Goal: Task Accomplishment & Management: Use online tool/utility

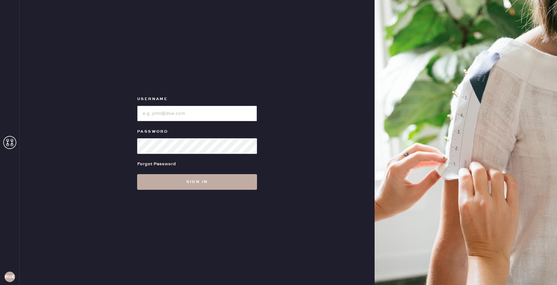
type input "reformationuppereastside"
click at [186, 184] on button "Sign in" at bounding box center [197, 182] width 120 height 16
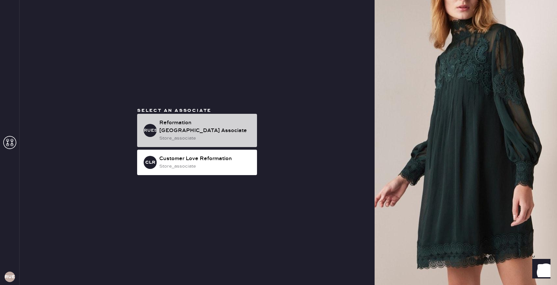
click at [183, 122] on div "Reformation [GEOGRAPHIC_DATA] Associate" at bounding box center [205, 127] width 93 height 16
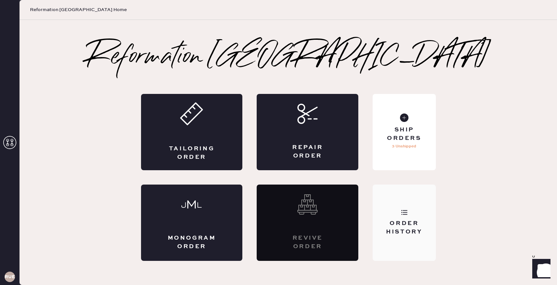
click at [410, 200] on div "Order History" at bounding box center [404, 223] width 63 height 76
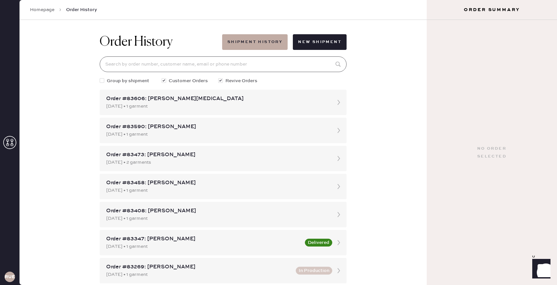
click at [234, 71] on input at bounding box center [223, 64] width 247 height 16
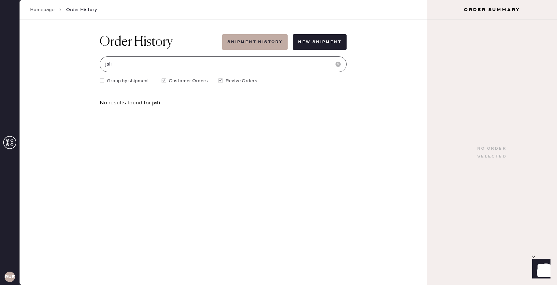
type input "[EMAIL_ADDRESS][DOMAIN_NAME]"
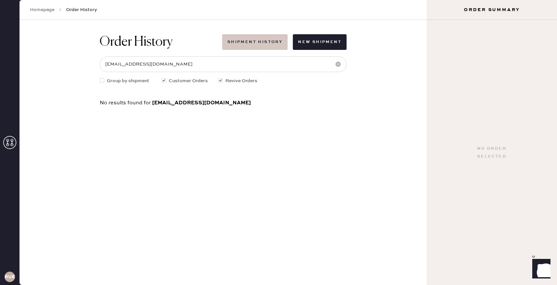
click at [262, 44] on button "Shipment History" at bounding box center [255, 42] width 66 height 16
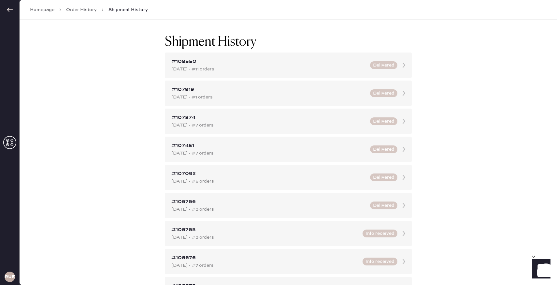
click at [37, 9] on link "Homepage" at bounding box center [42, 10] width 24 height 7
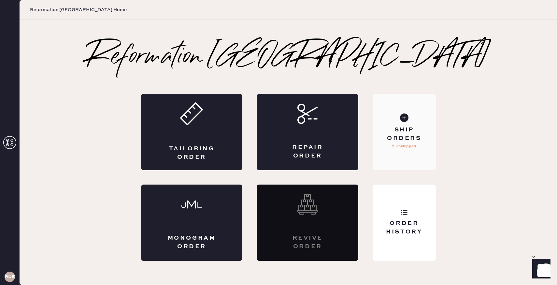
click at [411, 158] on div "Ship Orders 3 Unshipped" at bounding box center [404, 132] width 63 height 76
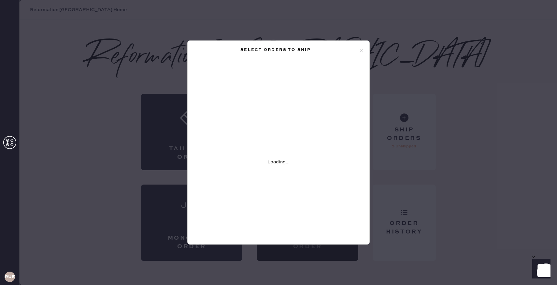
click at [362, 49] on icon at bounding box center [362, 51] width 6 height 6
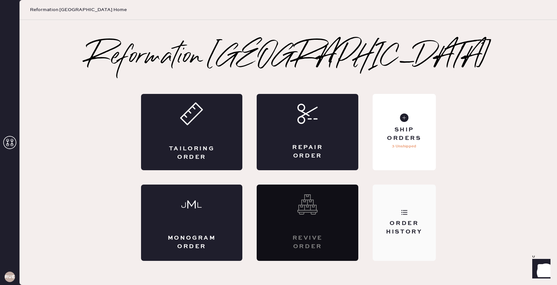
click at [406, 212] on icon at bounding box center [404, 212] width 7 height 7
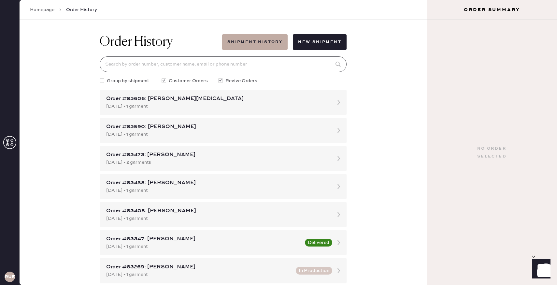
click at [174, 67] on input at bounding box center [223, 64] width 247 height 16
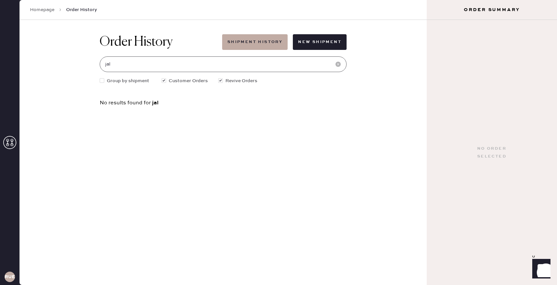
type input "[EMAIL_ADDRESS][DOMAIN_NAME]"
click at [221, 104] on div "No results found for [EMAIL_ADDRESS][DOMAIN_NAME]" at bounding box center [223, 103] width 247 height 6
click at [166, 81] on div at bounding box center [164, 80] width 5 height 5
click at [162, 78] on input "Customer Orders" at bounding box center [162, 77] width 0 height 0
checkbox input "false"
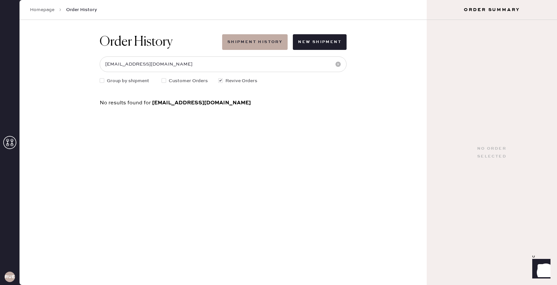
click at [222, 77] on div "Order History Shipment History New Shipment [EMAIL_ADDRESS][DOMAIN_NAME] Group …" at bounding box center [224, 70] width 258 height 100
click at [218, 84] on div "Group by shipment Customer Orders Revive Orders" at bounding box center [223, 80] width 247 height 7
click at [218, 83] on div at bounding box center [221, 80] width 7 height 7
click at [218, 78] on input "Revive Orders" at bounding box center [218, 77] width 0 height 0
checkbox input "false"
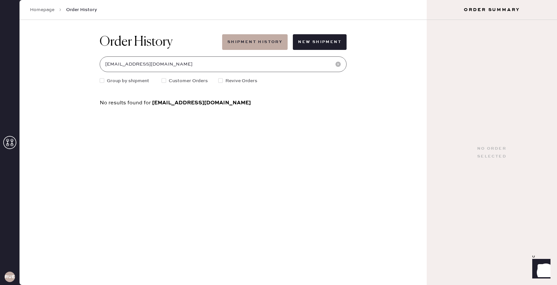
click at [191, 63] on input "[EMAIL_ADDRESS][DOMAIN_NAME]" at bounding box center [223, 64] width 247 height 16
drag, startPoint x: 191, startPoint y: 63, endPoint x: 77, endPoint y: 57, distance: 114.6
click at [77, 57] on div "Order History Shipment History New Shipment [EMAIL_ADDRESS][DOMAIN_NAME] Group …" at bounding box center [223, 152] width 407 height 265
click at [322, 41] on button "New Shipment" at bounding box center [320, 42] width 54 height 16
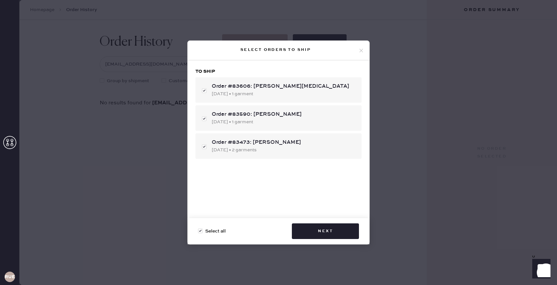
click at [361, 53] on icon at bounding box center [362, 51] width 6 height 6
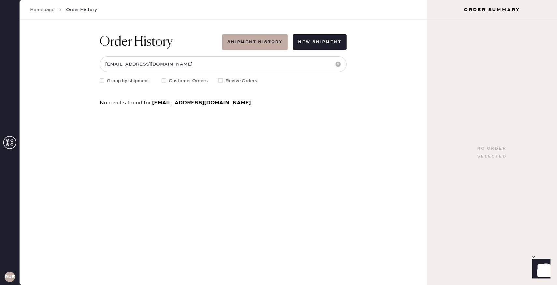
click at [49, 10] on link "Homepage" at bounding box center [42, 10] width 24 height 7
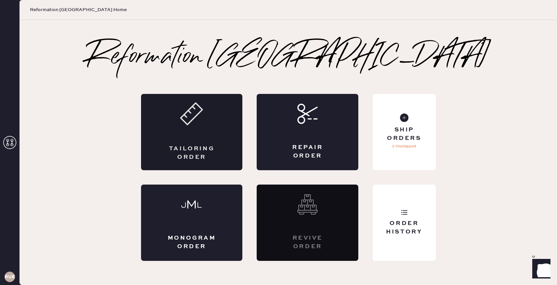
click at [210, 126] on div "Tailoring Order" at bounding box center [192, 132] width 102 height 76
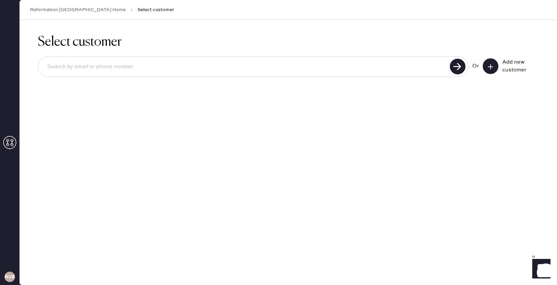
click at [400, 65] on input at bounding box center [245, 66] width 406 height 15
paste input "[EMAIL_ADDRESS][DOMAIN_NAME]"
type input "[EMAIL_ADDRESS][DOMAIN_NAME]"
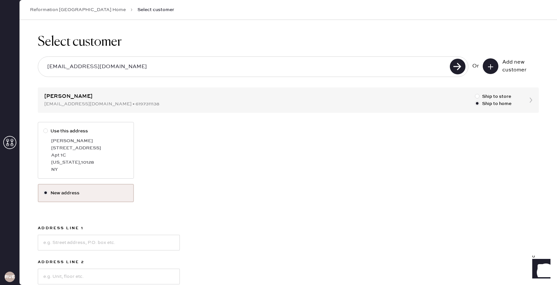
scroll to position [5, 0]
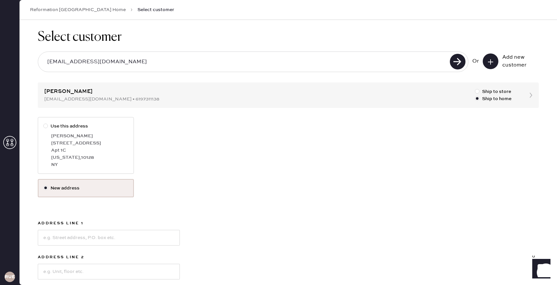
click at [47, 126] on div at bounding box center [45, 126] width 5 height 5
click at [44, 123] on input "Use this address" at bounding box center [43, 123] width 0 height 0
radio input "true"
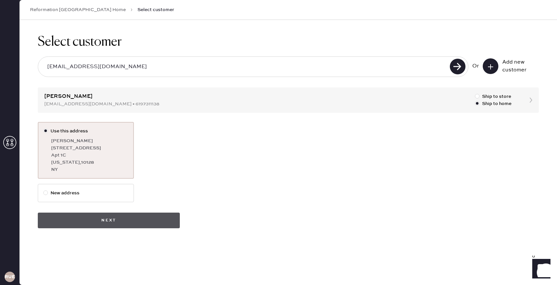
click at [108, 223] on button "Next" at bounding box center [109, 221] width 142 height 16
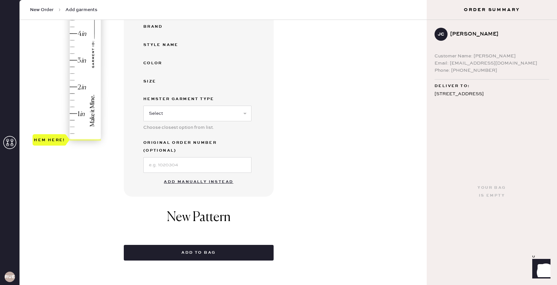
scroll to position [144, 0]
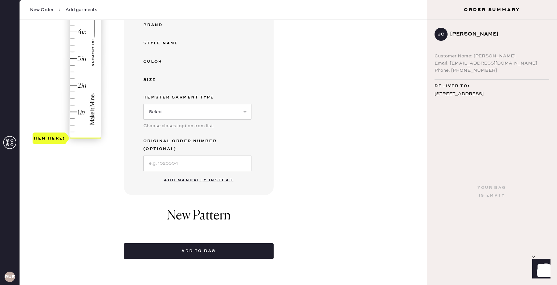
click at [186, 174] on button "Add manually instead" at bounding box center [198, 180] width 77 height 13
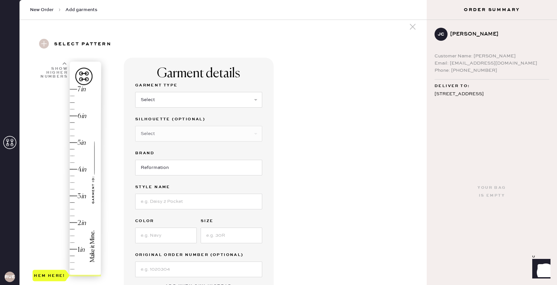
scroll to position [0, 0]
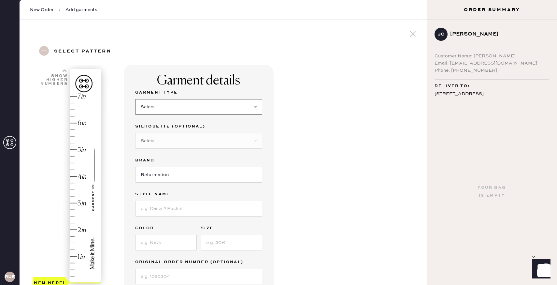
click at [156, 108] on select "Select Basic Skirt Jeans Leggings Pants Shorts Basic Sleeved Dress Basic Sleeve…" at bounding box center [198, 107] width 127 height 16
select select "13"
click at [172, 140] on select "Select Maxi Skirt Midi Skirt Mini Skirt Other" at bounding box center [198, 141] width 127 height 16
select select "19"
click at [170, 178] on input "Reformation" at bounding box center [198, 175] width 127 height 16
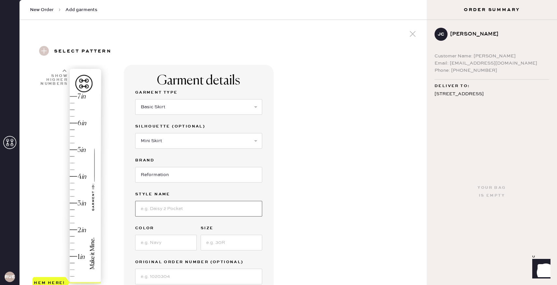
click at [173, 208] on input at bounding box center [198, 209] width 127 height 16
type input "Avielle Linen Two Piece"
click at [166, 244] on input at bounding box center [166, 243] width 62 height 16
type input "8"
type input "Isadora"
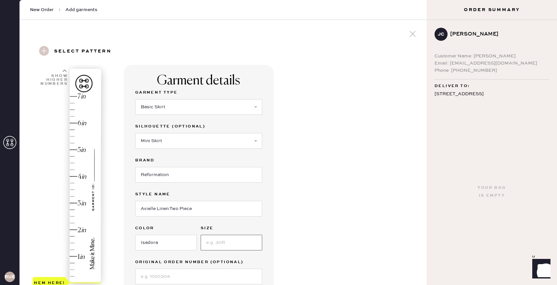
click at [211, 246] on input at bounding box center [232, 243] width 62 height 16
type input "6"
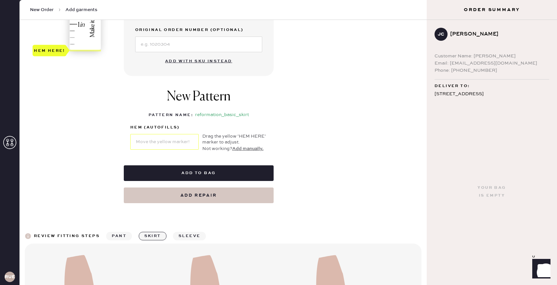
scroll to position [234, 0]
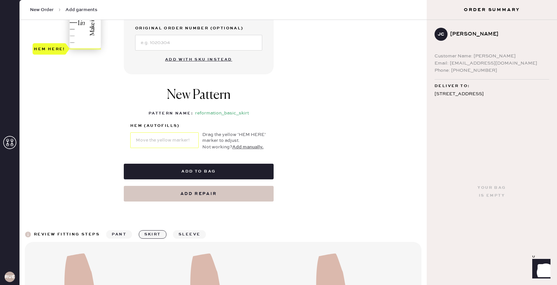
click at [204, 192] on button "Add repair" at bounding box center [199, 194] width 150 height 16
select select "13"
select select "19"
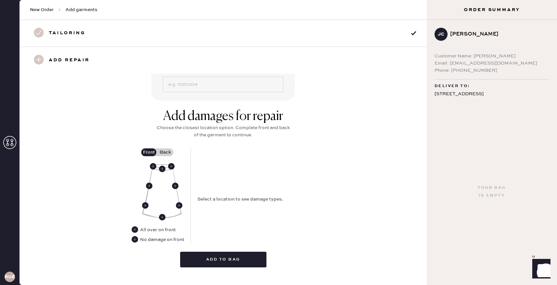
scroll to position [212, 0]
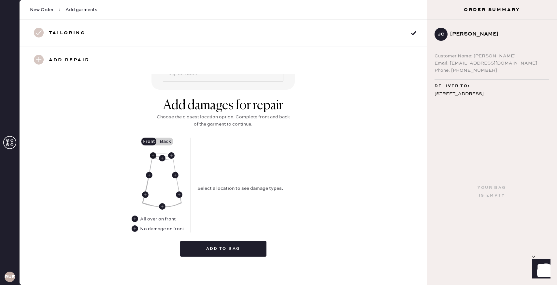
click at [153, 155] on use at bounding box center [153, 155] width 7 height 7
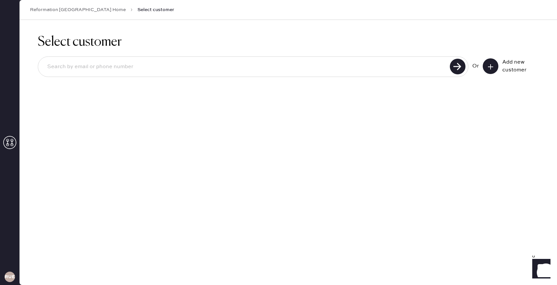
click at [208, 63] on input at bounding box center [245, 66] width 406 height 15
type input "[EMAIL_ADDRESS][DOMAIN_NAME]"
click at [455, 71] on use at bounding box center [458, 67] width 16 height 16
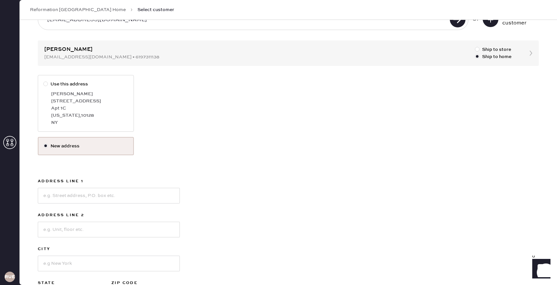
scroll to position [55, 0]
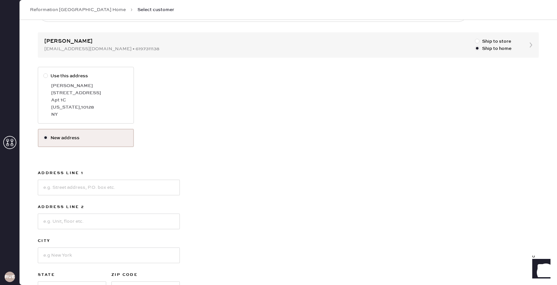
click at [45, 74] on div at bounding box center [45, 75] width 5 height 5
click at [44, 73] on input "Use this address" at bounding box center [43, 72] width 0 height 0
radio input "true"
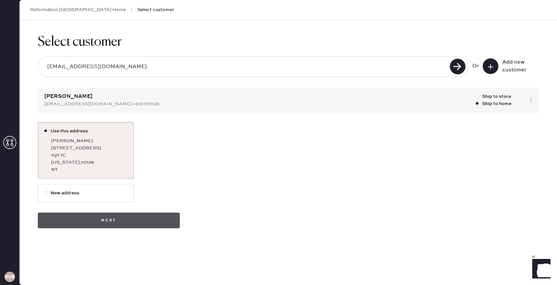
click at [93, 216] on button "Next" at bounding box center [109, 221] width 142 height 16
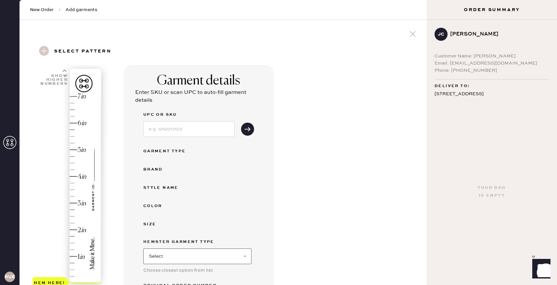
click at [176, 254] on select "Select Basic Skirt Jeans Leggings Pants Shorts Basic Sleeved Dress Basic Sleeve…" at bounding box center [197, 256] width 108 height 16
select select "13"
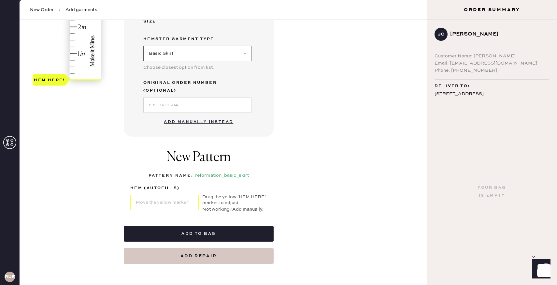
scroll to position [218, 0]
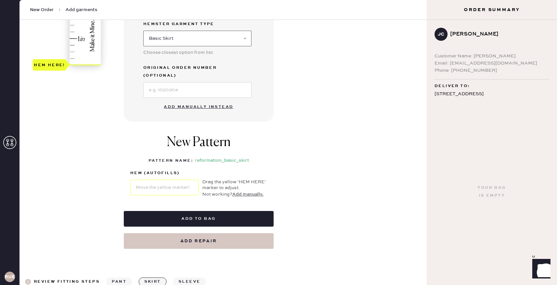
click at [193, 40] on select "Select Basic Skirt Jeans Leggings Pants Shorts Basic Sleeved Dress Basic Sleeve…" at bounding box center [197, 39] width 108 height 16
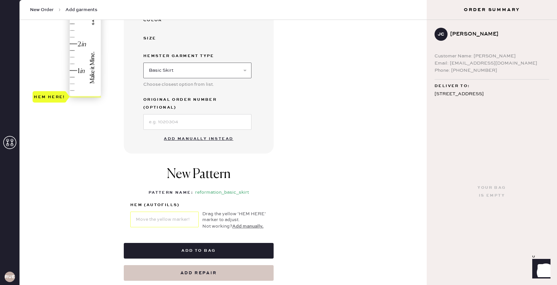
scroll to position [252, 0]
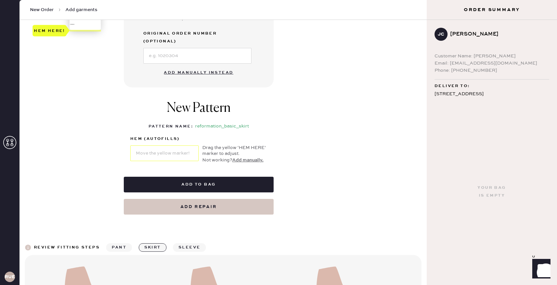
click at [189, 66] on button "Add manually instead" at bounding box center [198, 72] width 77 height 13
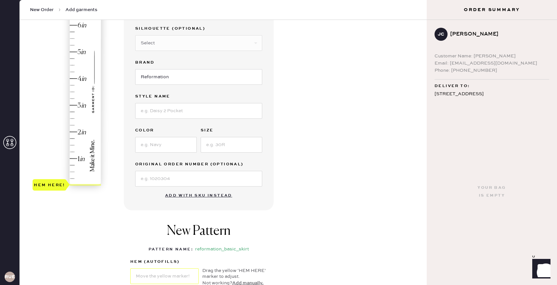
scroll to position [84, 0]
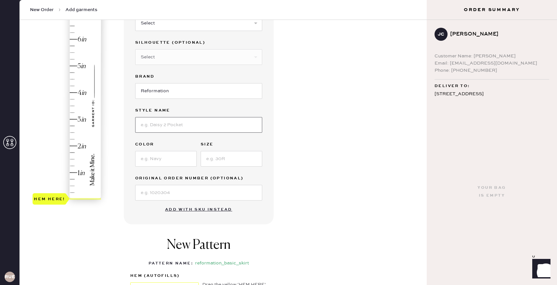
click at [155, 123] on input at bounding box center [198, 125] width 127 height 16
click at [163, 93] on input "Reformation" at bounding box center [198, 91] width 127 height 16
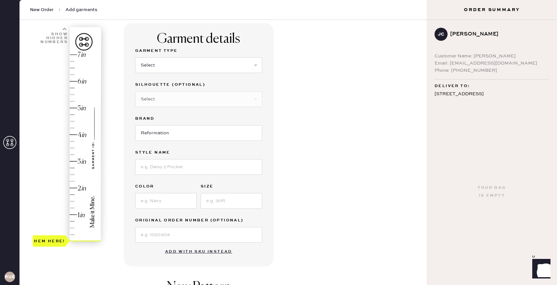
scroll to position [42, 0]
click at [159, 58] on select "Select Basic Skirt Jeans Leggings Pants Shorts Basic Sleeved Dress Basic Sleeve…" at bounding box center [198, 65] width 127 height 16
select select "13"
click at [163, 100] on select "Select Maxi Skirt Midi Skirt Mini Skirt Other" at bounding box center [198, 99] width 127 height 16
select select "19"
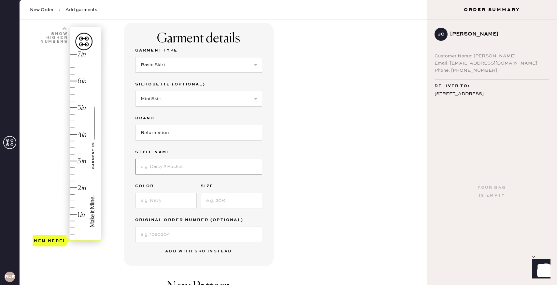
click at [161, 169] on input at bounding box center [198, 167] width 127 height 16
type input "Avielle Linen Two Piece"
click at [168, 204] on input at bounding box center [166, 201] width 62 height 16
type input "Isadora"
click at [211, 202] on input at bounding box center [232, 201] width 62 height 16
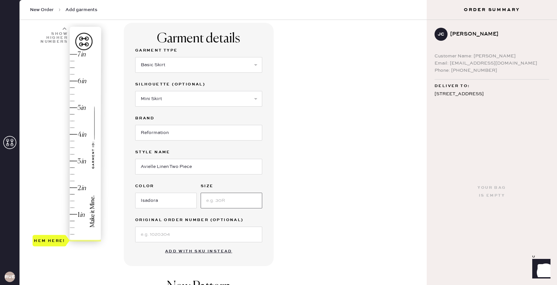
type input "6"
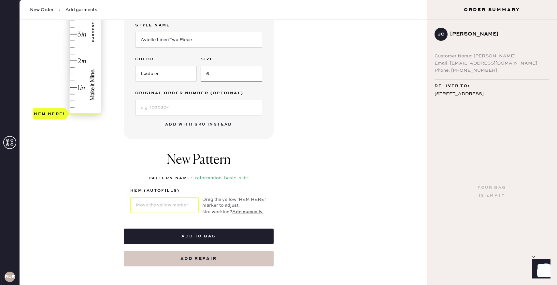
scroll to position [170, 0]
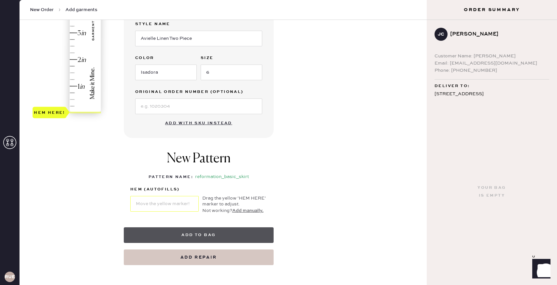
click at [183, 234] on button "Add to bag" at bounding box center [199, 235] width 150 height 16
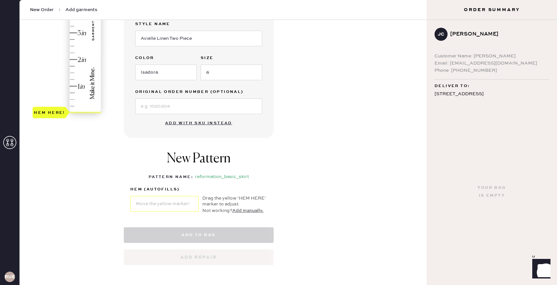
select select "13"
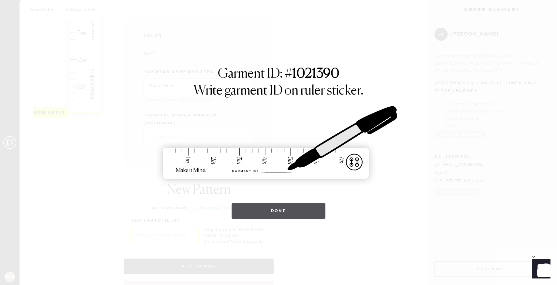
click at [266, 216] on button "Done" at bounding box center [279, 211] width 94 height 16
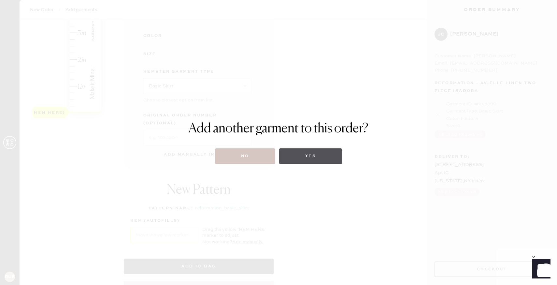
click at [302, 155] on button "Yes" at bounding box center [310, 156] width 63 height 16
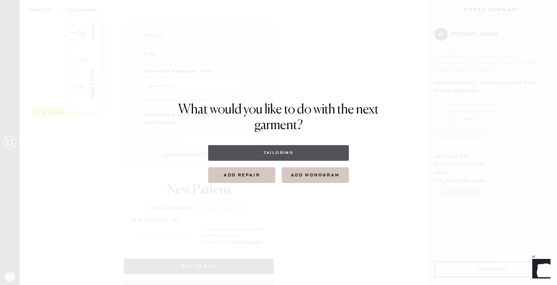
click at [300, 155] on button "Tailoring" at bounding box center [278, 153] width 140 height 16
select select
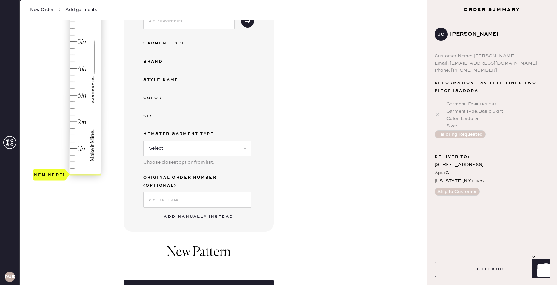
scroll to position [105, 0]
